Goal: Entertainment & Leisure: Consume media (video, audio)

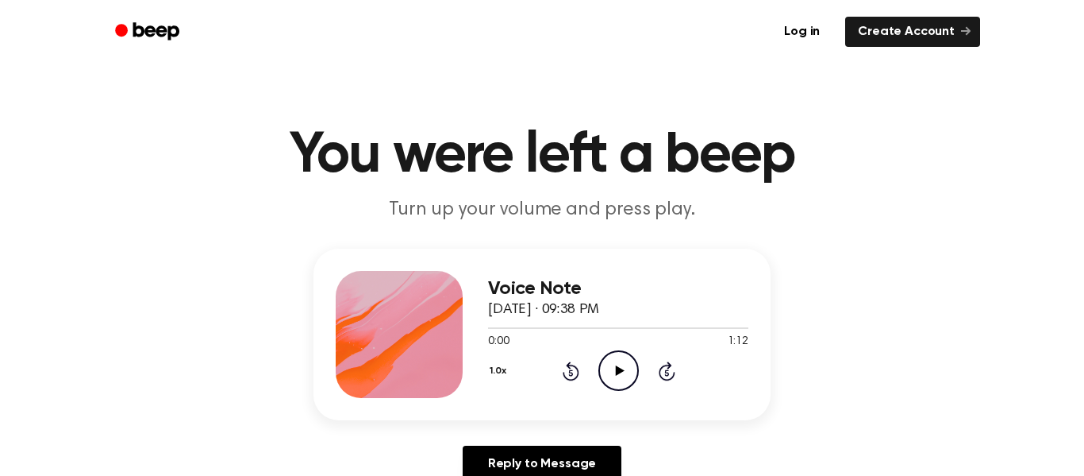
click at [629, 368] on icon "Play Audio" at bounding box center [619, 370] width 40 height 40
click at [630, 369] on icon "Pause Audio" at bounding box center [619, 370] width 40 height 40
click at [630, 369] on icon "Play Audio" at bounding box center [619, 370] width 40 height 40
click at [610, 360] on icon "Play Audio" at bounding box center [619, 370] width 40 height 40
click at [622, 369] on icon "Play Audio" at bounding box center [619, 370] width 40 height 40
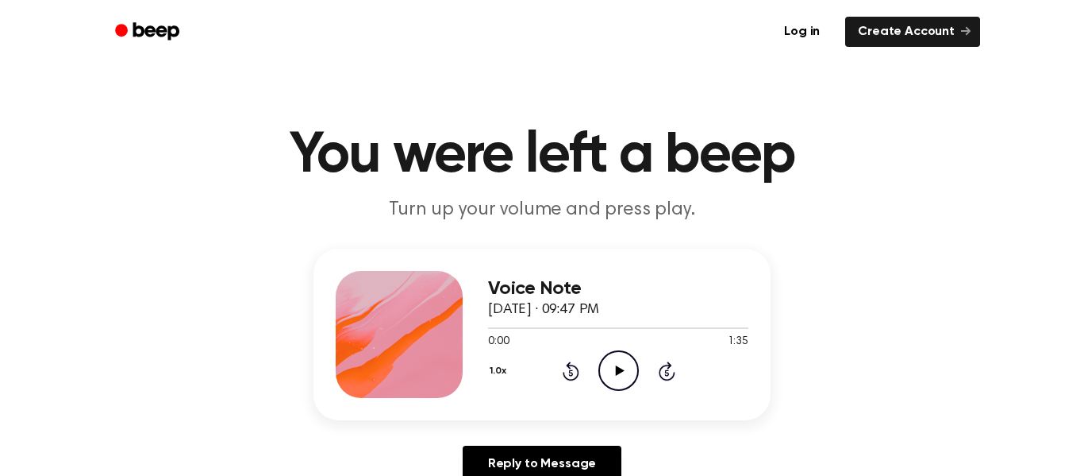
click at [630, 368] on icon "Play Audio" at bounding box center [619, 370] width 40 height 40
